Goal: Check status: Check status

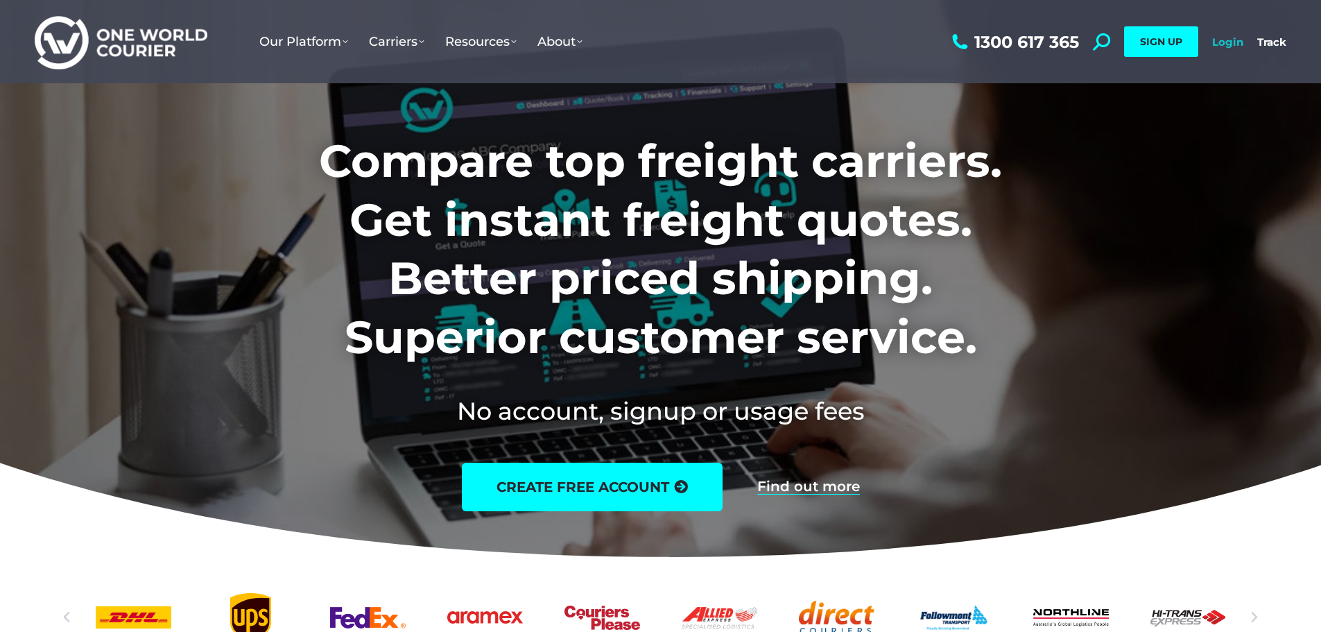
click at [1238, 42] on link "Login" at bounding box center [1228, 41] width 31 height 13
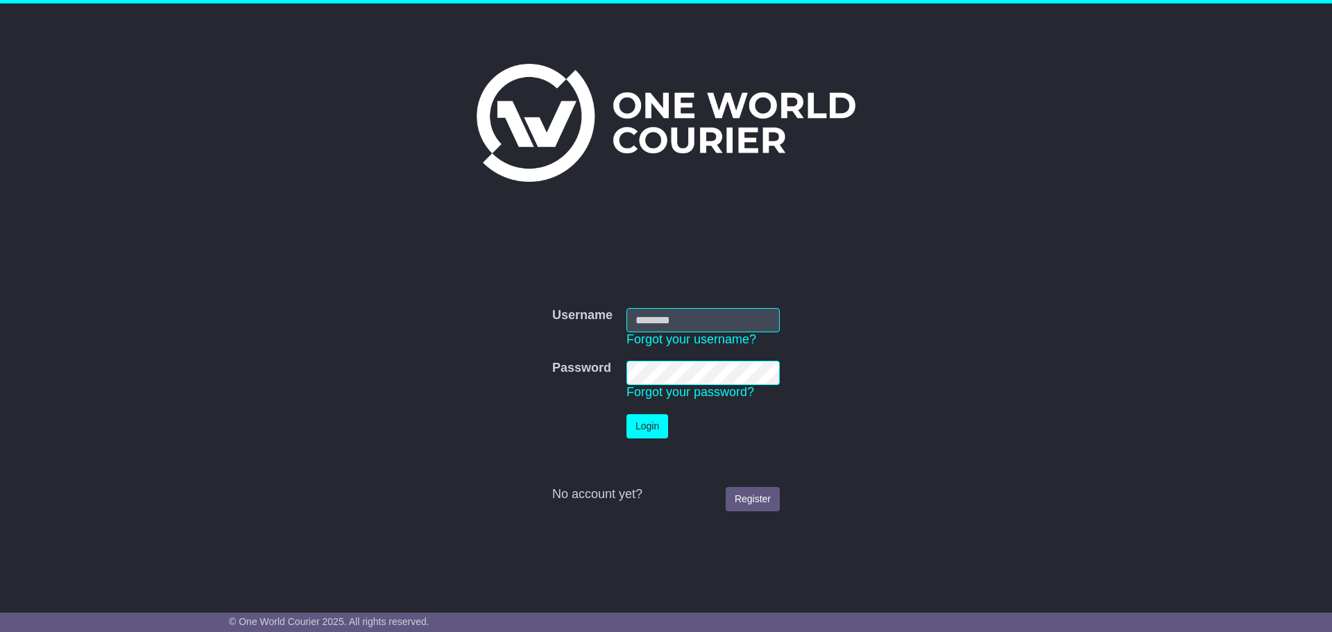
type input "**********"
click at [632, 414] on button "Login" at bounding box center [647, 426] width 42 height 24
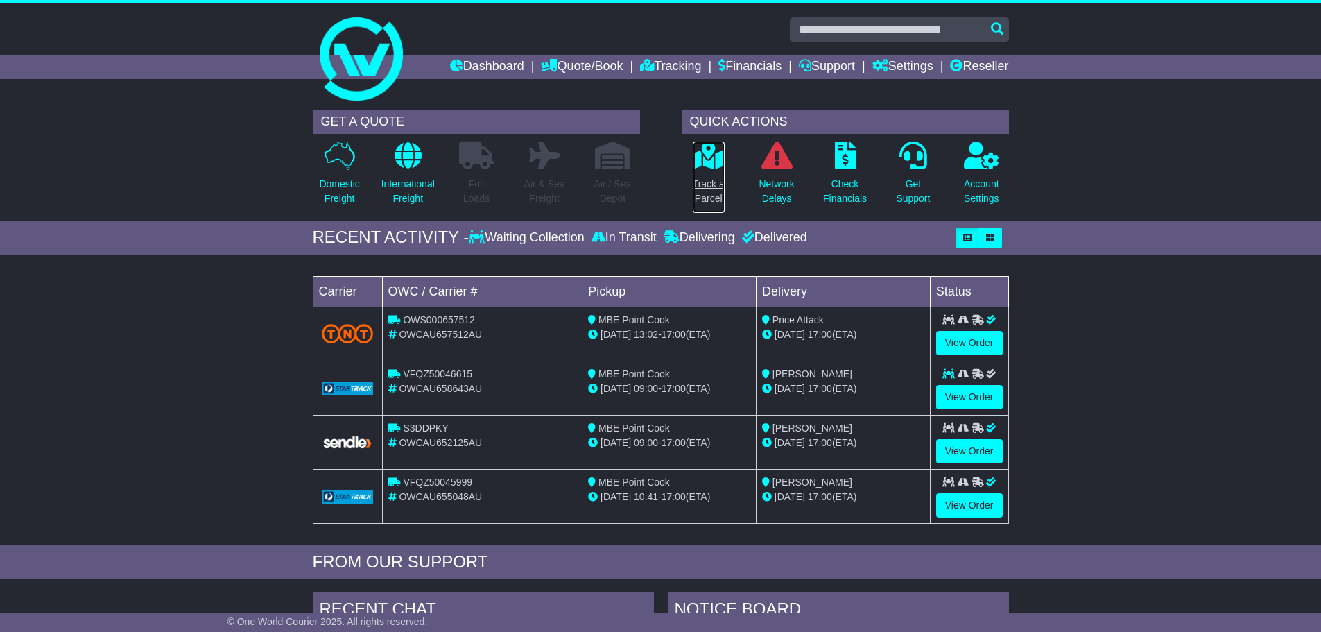
click at [706, 146] on icon at bounding box center [708, 156] width 31 height 28
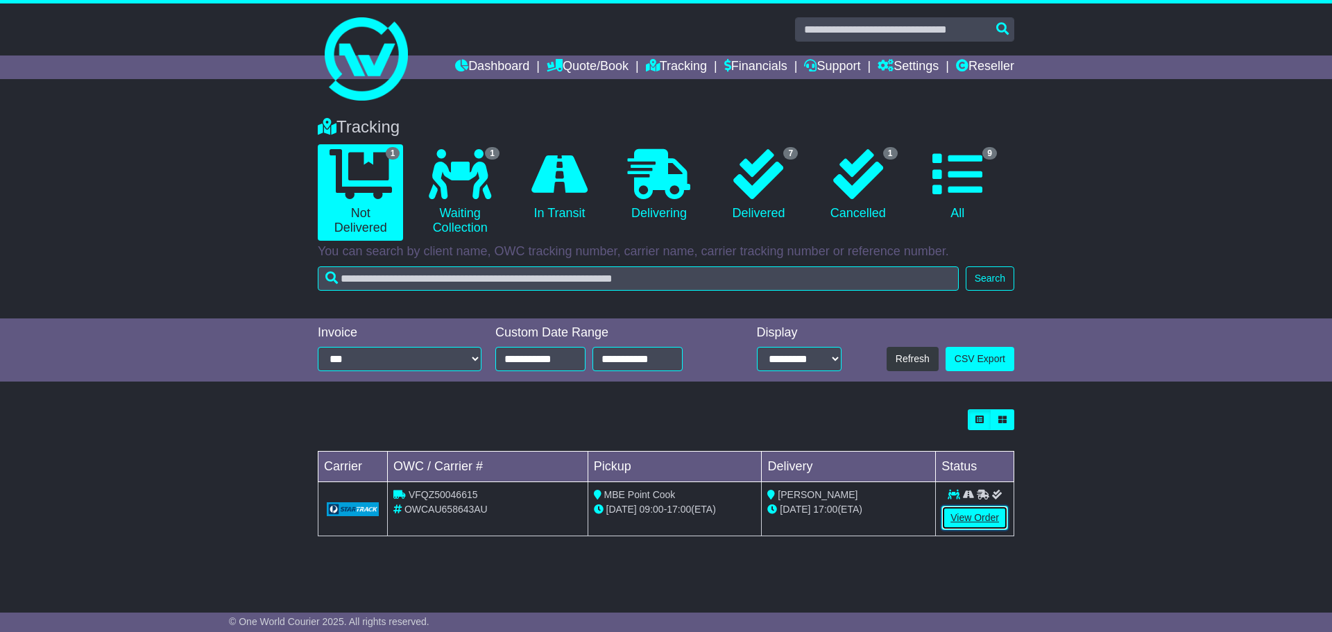
click at [963, 512] on link "View Order" at bounding box center [974, 518] width 67 height 24
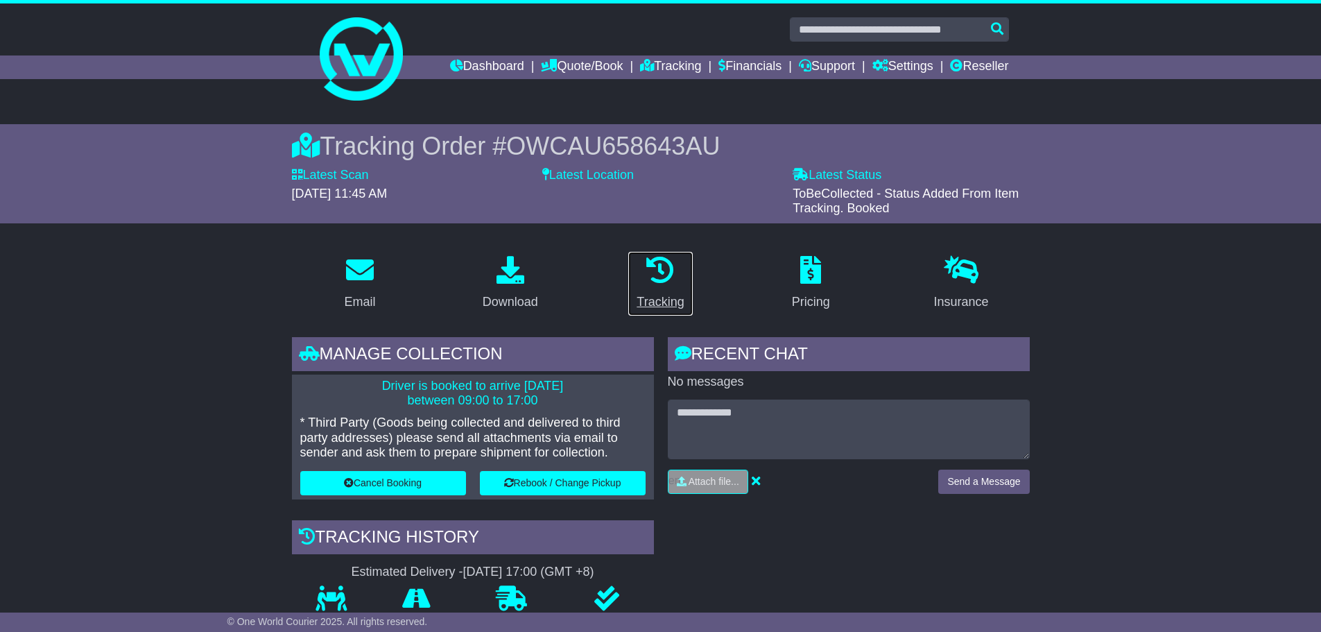
click at [663, 280] on icon at bounding box center [661, 270] width 28 height 28
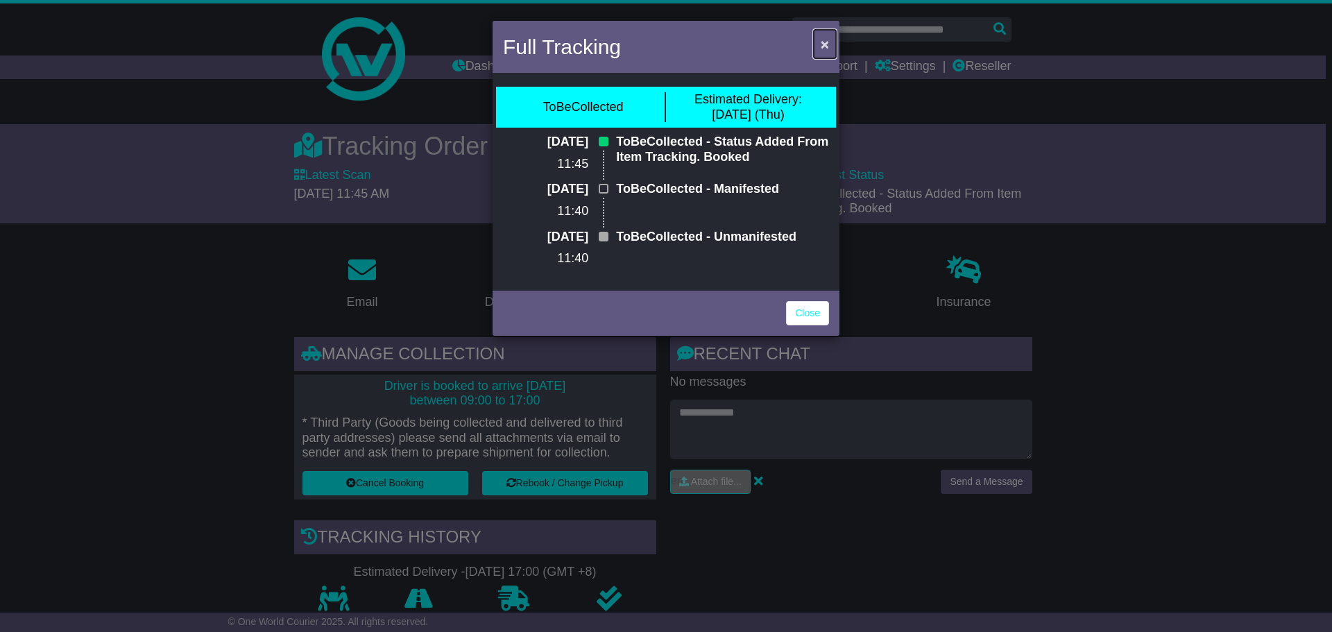
click at [829, 36] on button "×" at bounding box center [825, 44] width 22 height 28
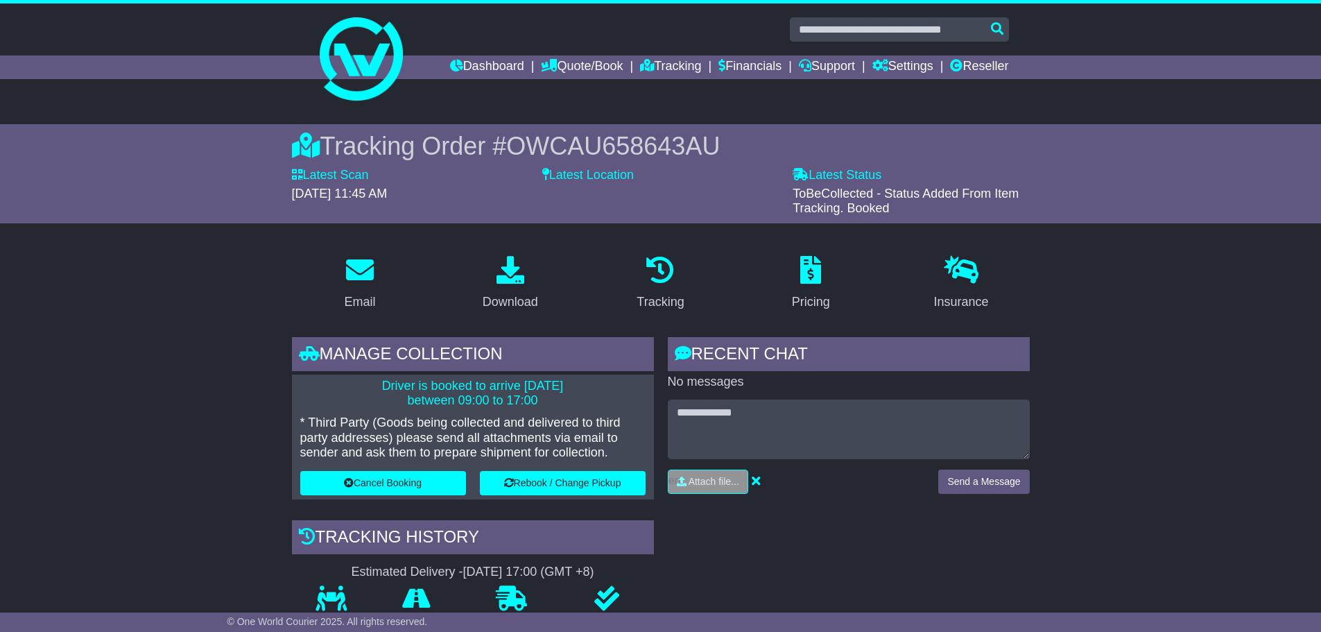
click at [699, 266] on div "Tracking" at bounding box center [660, 283] width 151 height 65
